Goal: Obtain resource: Obtain resource

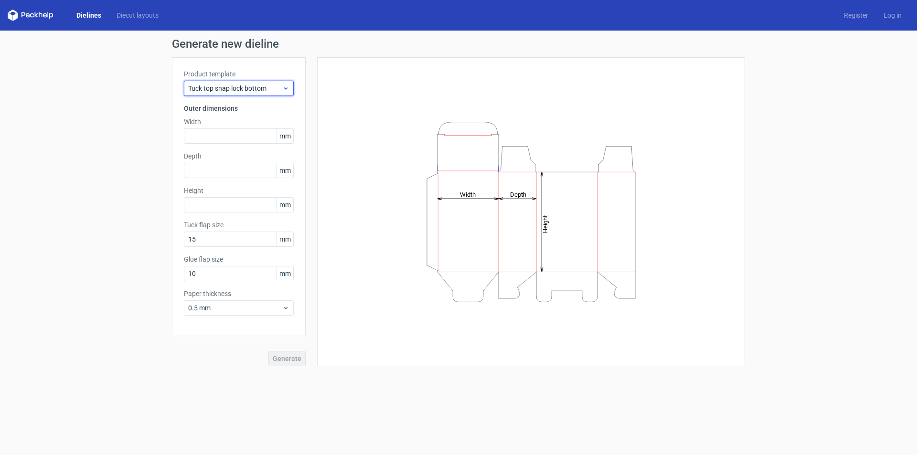
click at [266, 85] on span "Tuck top snap lock bottom" at bounding box center [235, 89] width 94 height 10
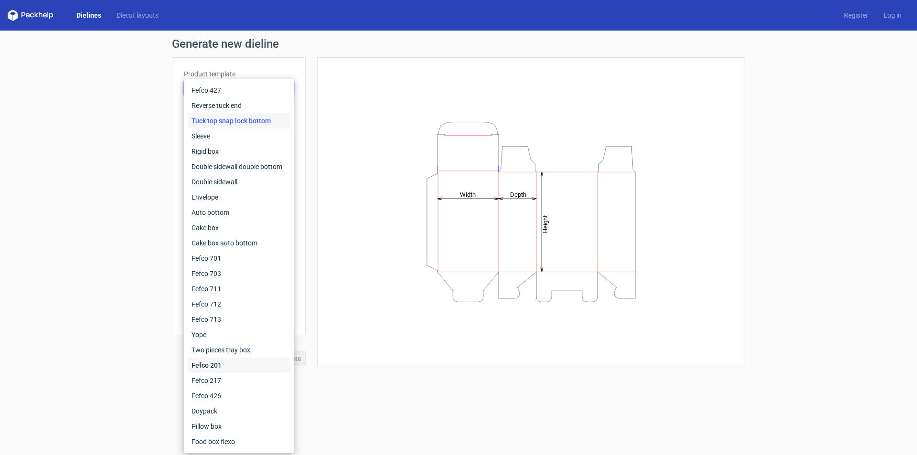
click at [226, 366] on div "Fefco 201" at bounding box center [239, 365] width 102 height 15
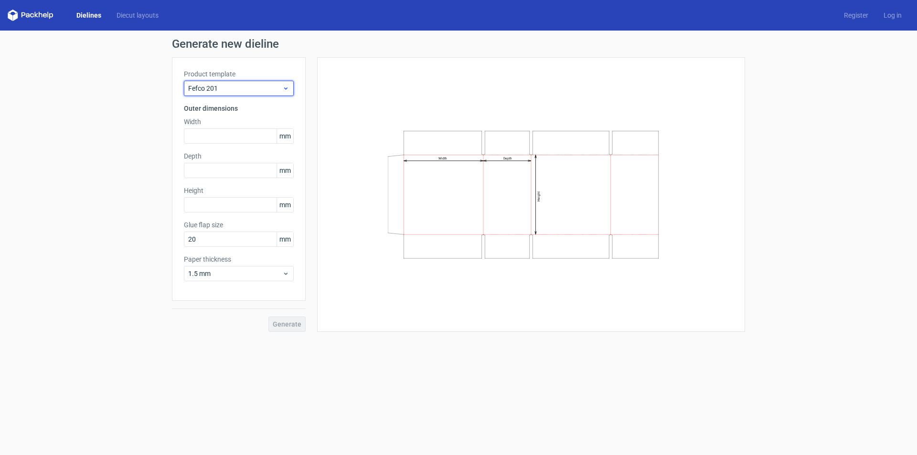
click at [254, 86] on span "Fefco 201" at bounding box center [235, 89] width 94 height 10
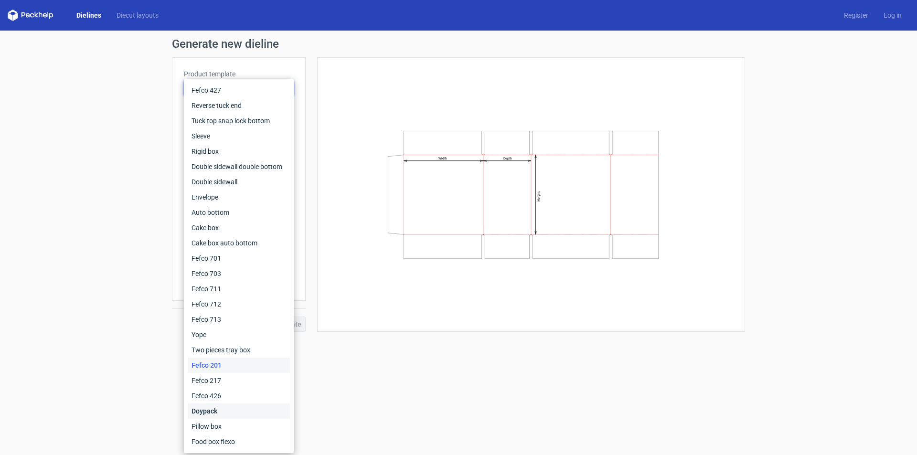
click at [223, 411] on div "Doypack" at bounding box center [239, 410] width 102 height 15
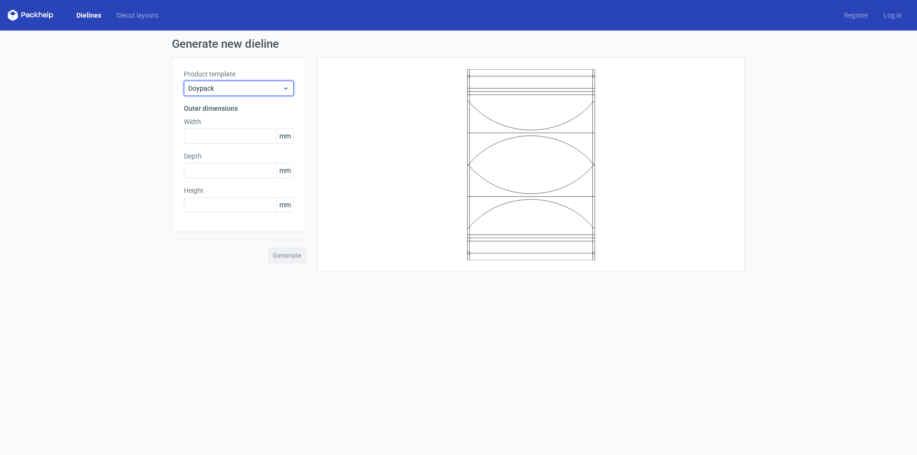
click at [253, 81] on div "Doypack" at bounding box center [239, 88] width 110 height 15
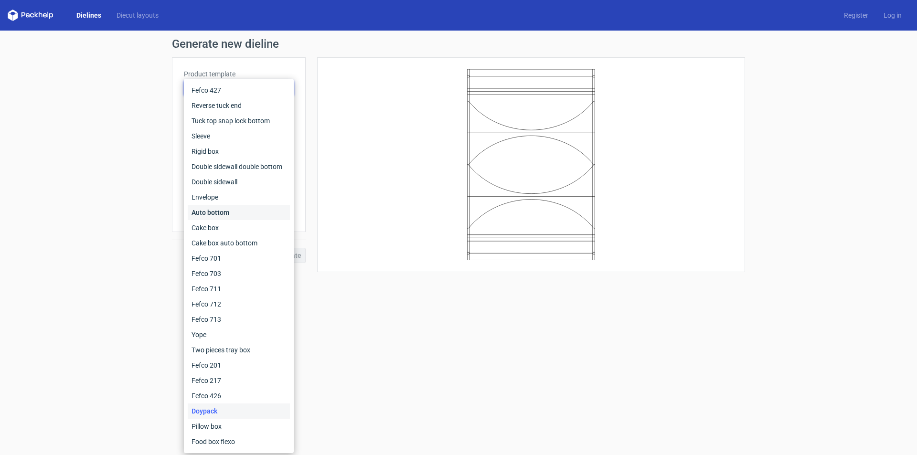
click at [241, 215] on div "Auto bottom" at bounding box center [239, 212] width 102 height 15
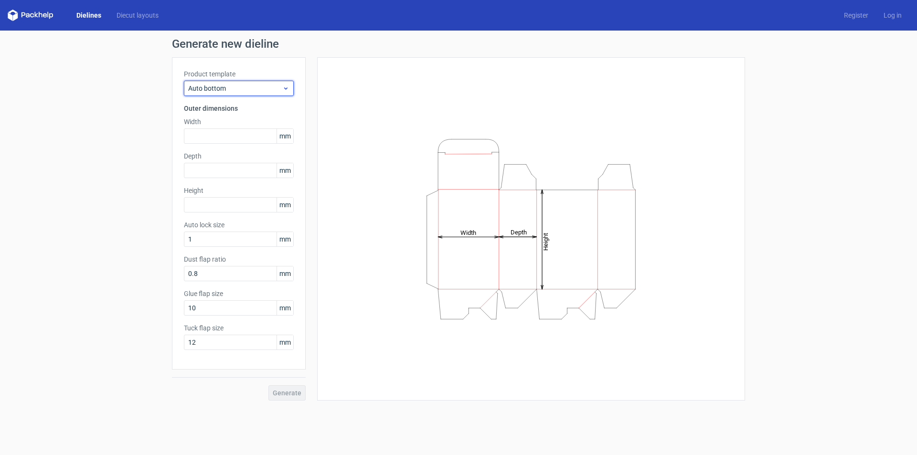
click at [234, 89] on span "Auto bottom" at bounding box center [235, 89] width 94 height 10
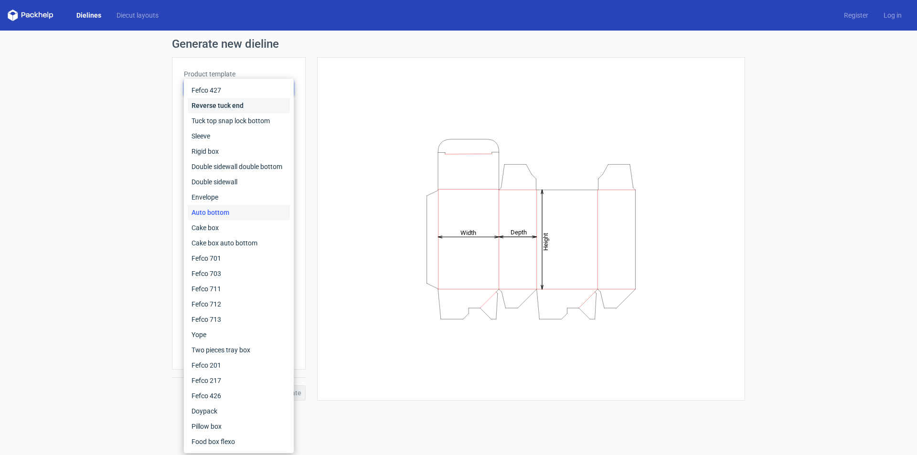
click at [233, 106] on div "Reverse tuck end" at bounding box center [239, 105] width 102 height 15
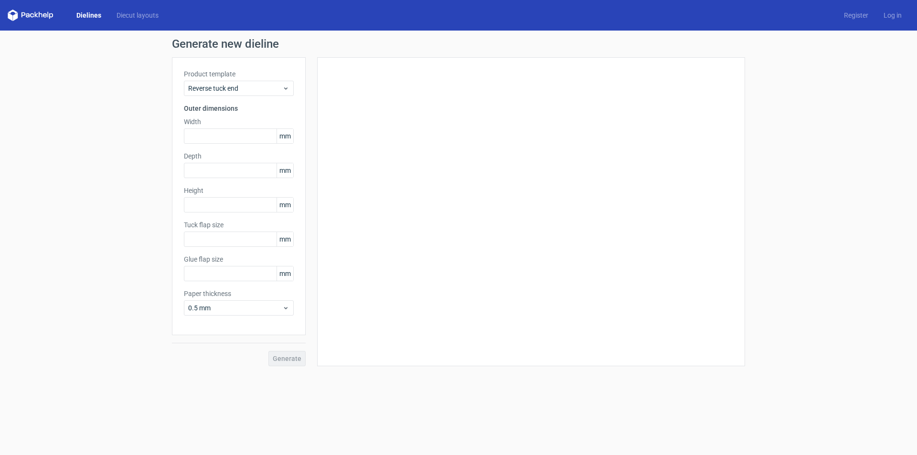
type input "15"
type input "10"
click at [243, 81] on div "Reverse tuck end" at bounding box center [239, 88] width 110 height 15
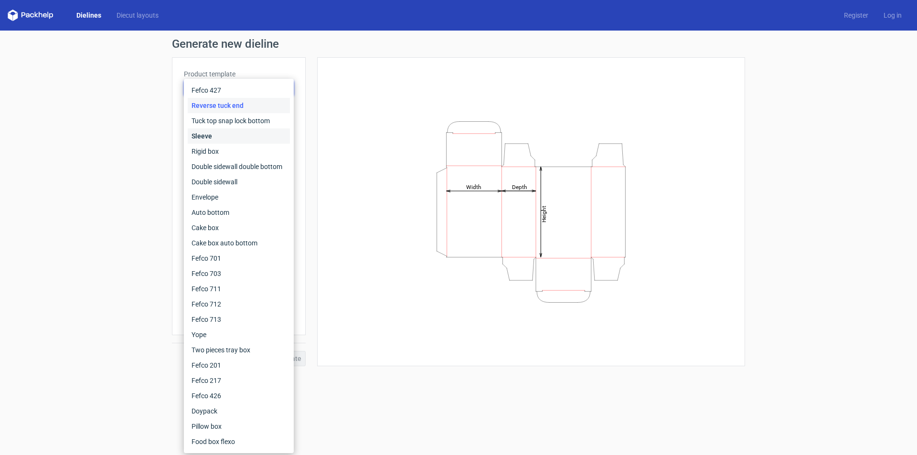
click at [227, 134] on div "Sleeve" at bounding box center [239, 135] width 102 height 15
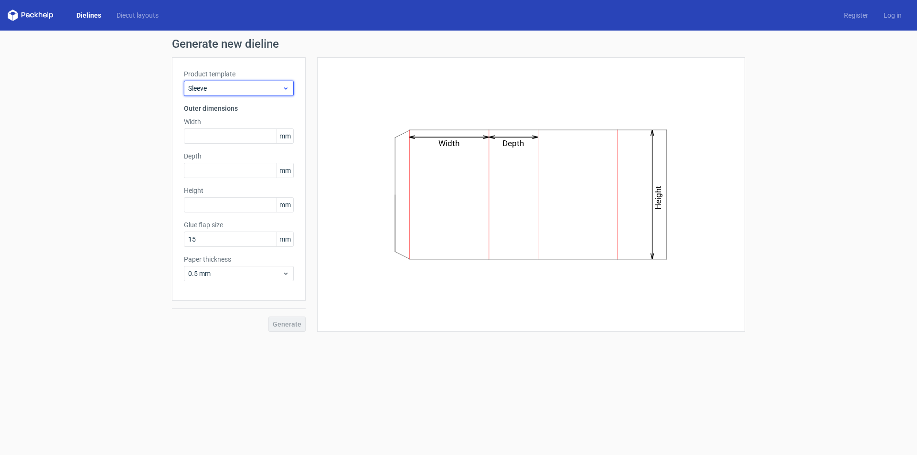
click at [241, 89] on span "Sleeve" at bounding box center [235, 89] width 94 height 10
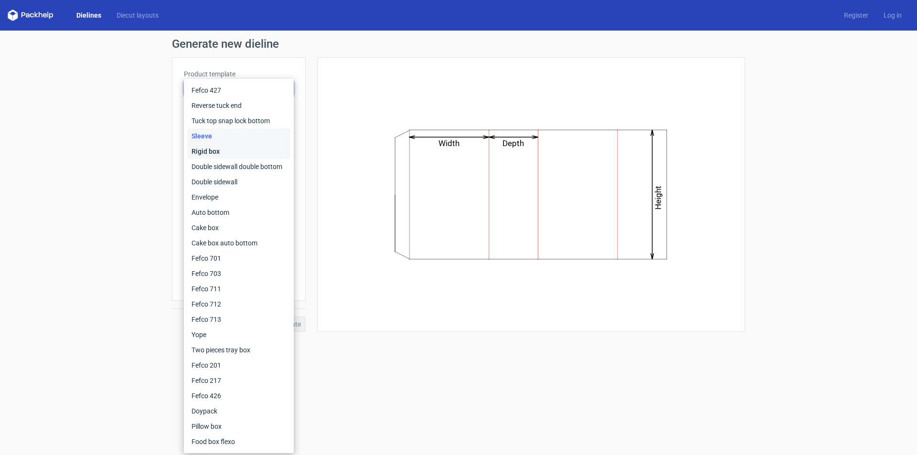
click at [218, 153] on div "Rigid box" at bounding box center [239, 151] width 102 height 15
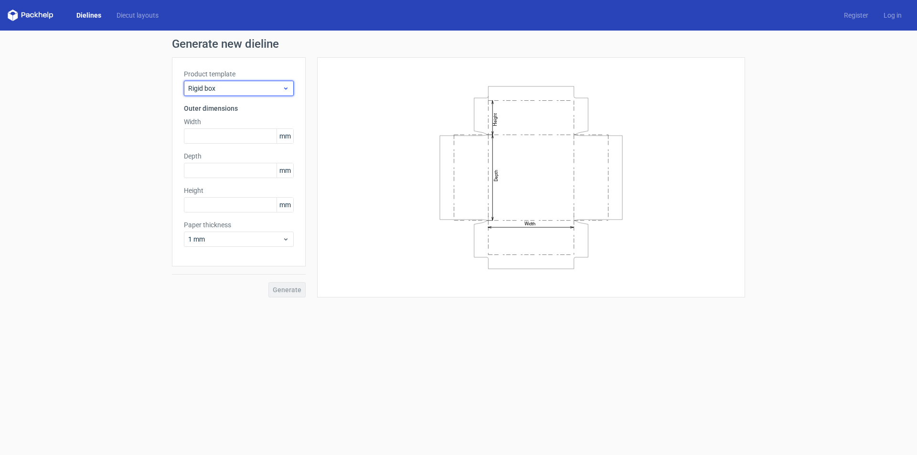
click at [244, 81] on div "Rigid box" at bounding box center [239, 88] width 110 height 15
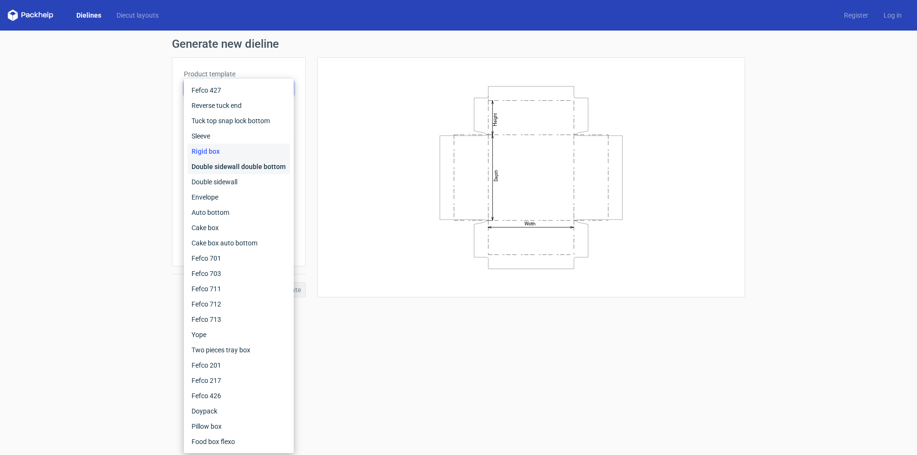
click at [229, 161] on div "Double sidewall double bottom" at bounding box center [239, 166] width 102 height 15
